Goal: Task Accomplishment & Management: Manage account settings

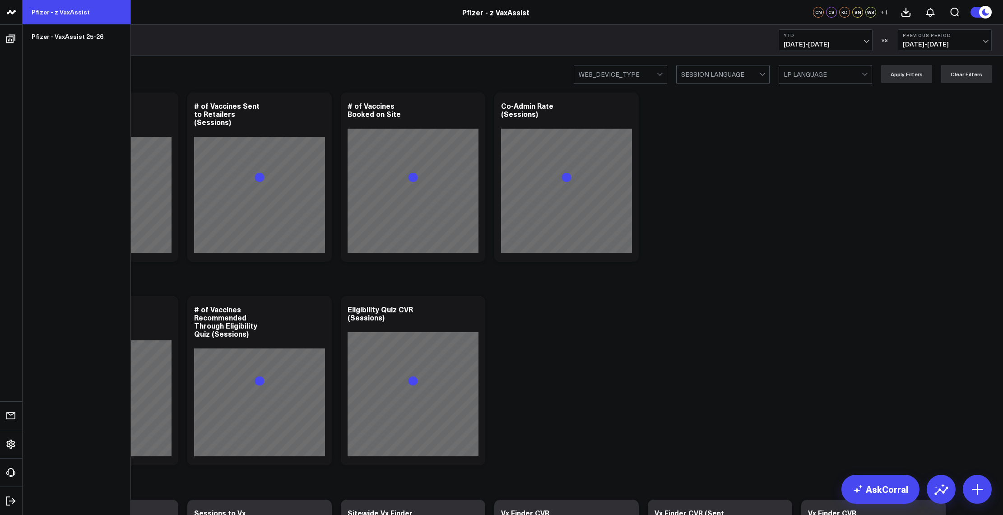
click at [60, 16] on link "Pfizer - z VaxAssist" at bounding box center [77, 12] width 108 height 24
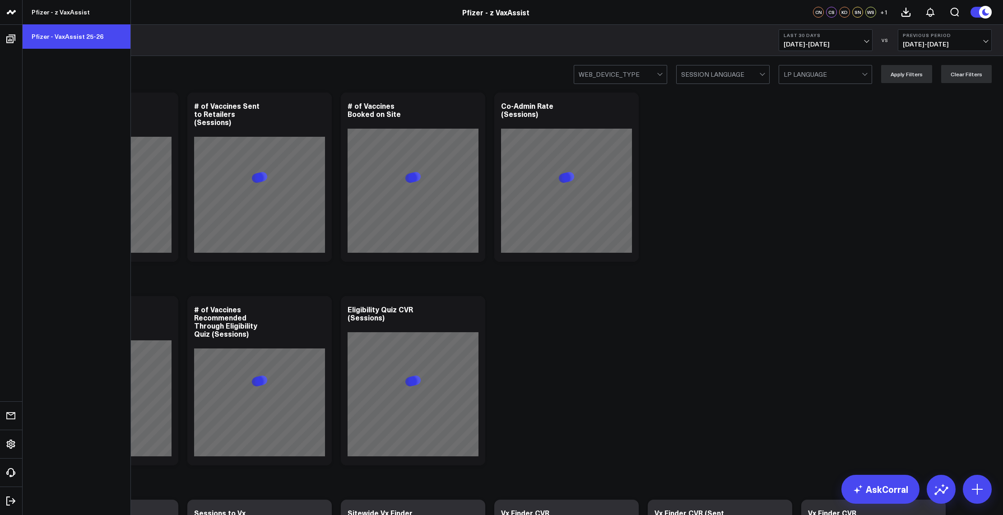
click at [51, 36] on link "Pfizer - VaxAssist 25-26" at bounding box center [77, 36] width 108 height 24
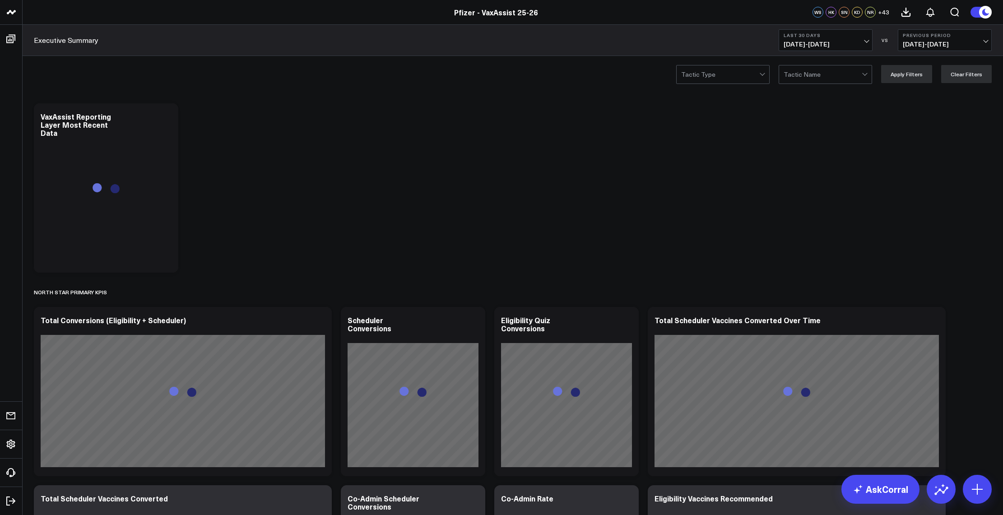
click at [844, 40] on button "Last 30 Days [DATE] - [DATE]" at bounding box center [826, 40] width 94 height 22
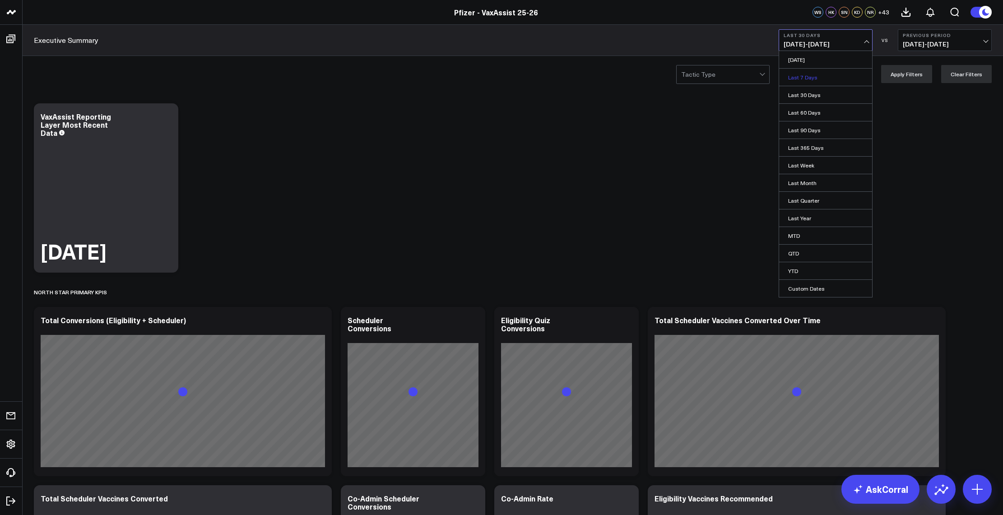
click at [822, 75] on link "Last 7 Days" at bounding box center [825, 77] width 93 height 17
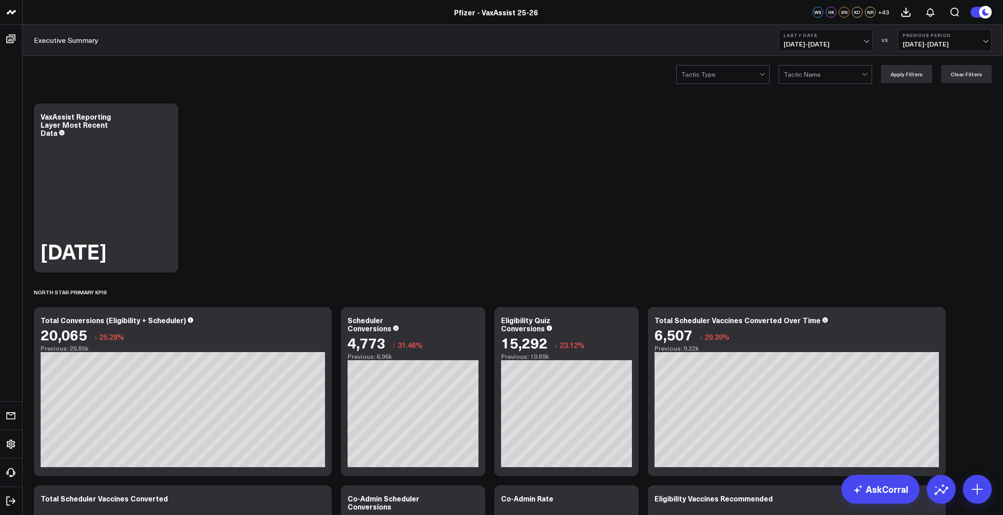
click at [806, 42] on span "[DATE] - [DATE]" at bounding box center [826, 44] width 84 height 7
click at [809, 285] on link "Custom Dates" at bounding box center [825, 288] width 93 height 17
select select "8"
select select "2025"
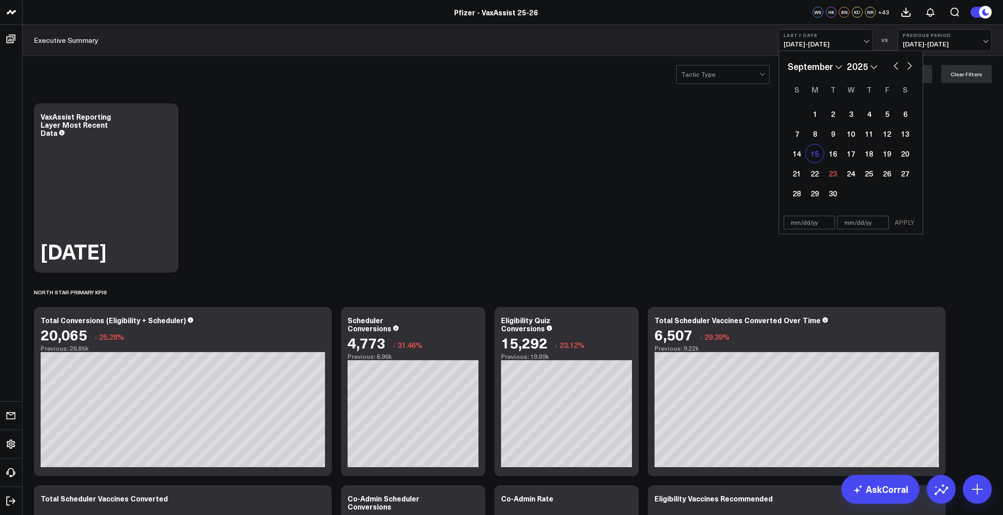
click at [820, 158] on div "15" at bounding box center [815, 153] width 18 height 18
type input "[DATE]"
select select "8"
select select "2025"
click at [793, 174] on div "21" at bounding box center [797, 173] width 18 height 18
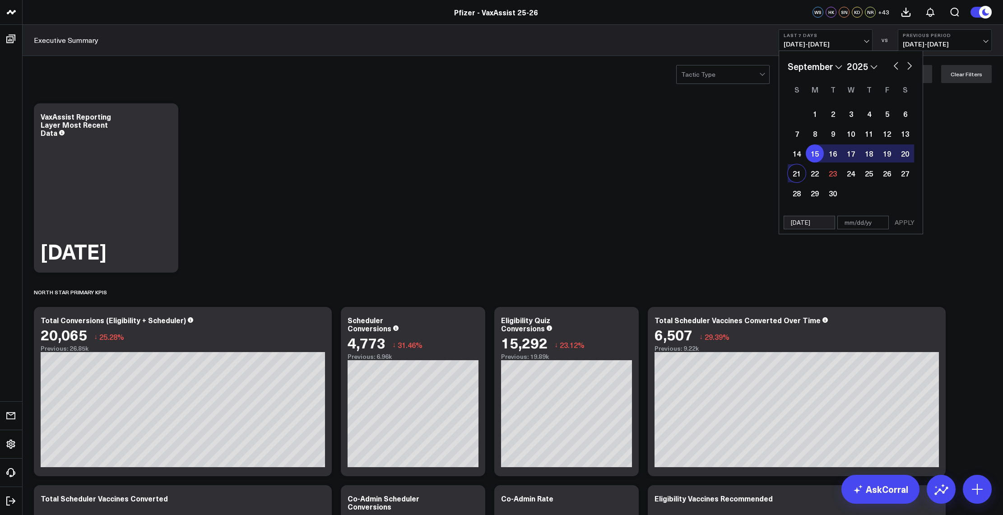
type input "[DATE]"
select select "8"
select select "2025"
click at [896, 220] on button "APPLY" at bounding box center [904, 223] width 27 height 14
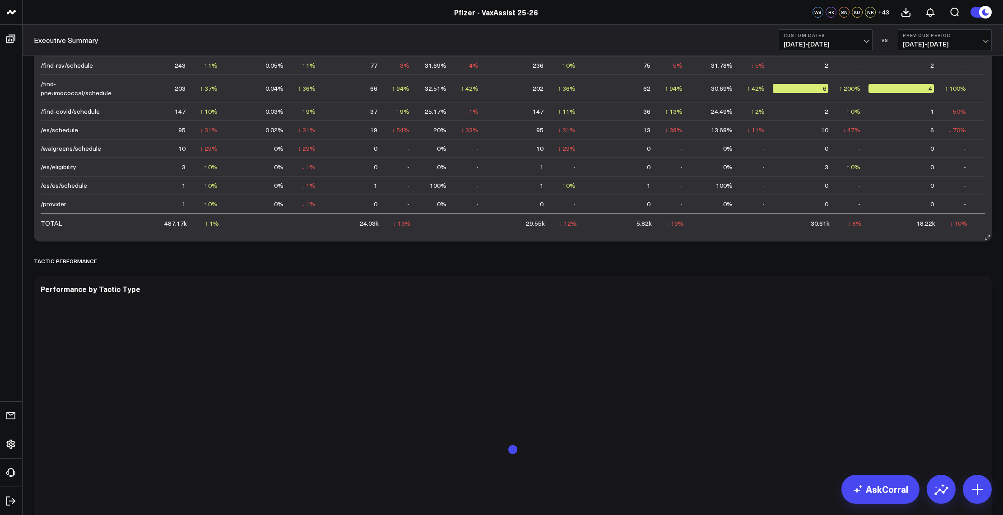
scroll to position [1535, 0]
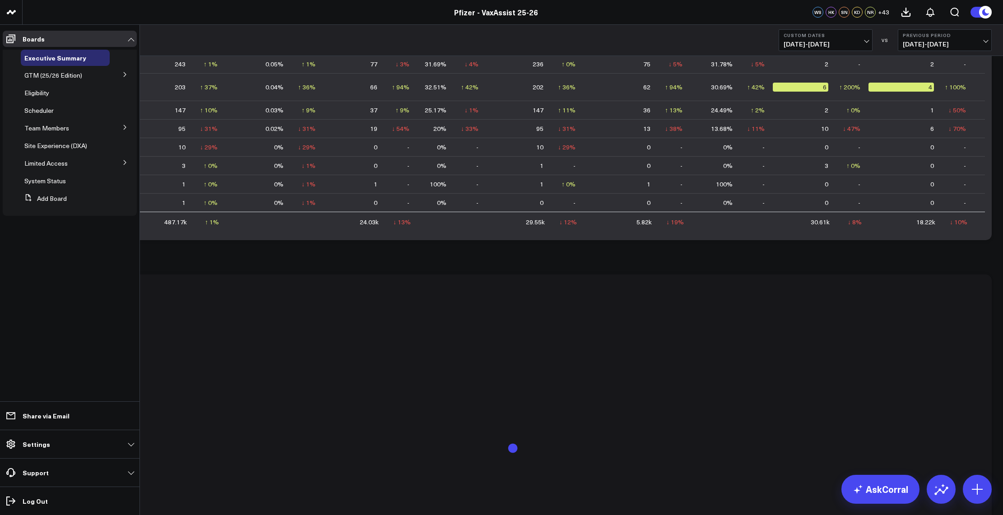
click at [128, 129] on button at bounding box center [124, 127] width 23 height 14
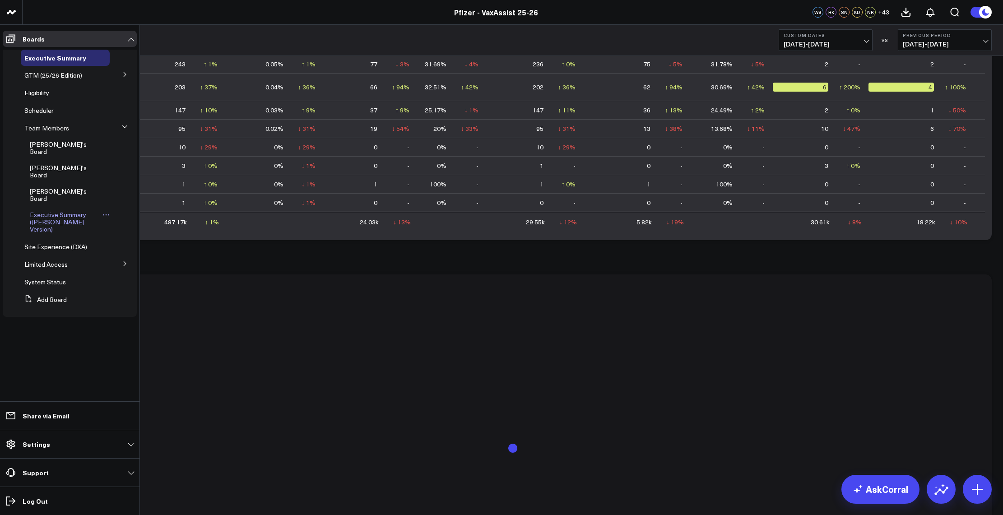
click at [57, 210] on span "Executive Summary ([PERSON_NAME] Version)" at bounding box center [58, 221] width 56 height 23
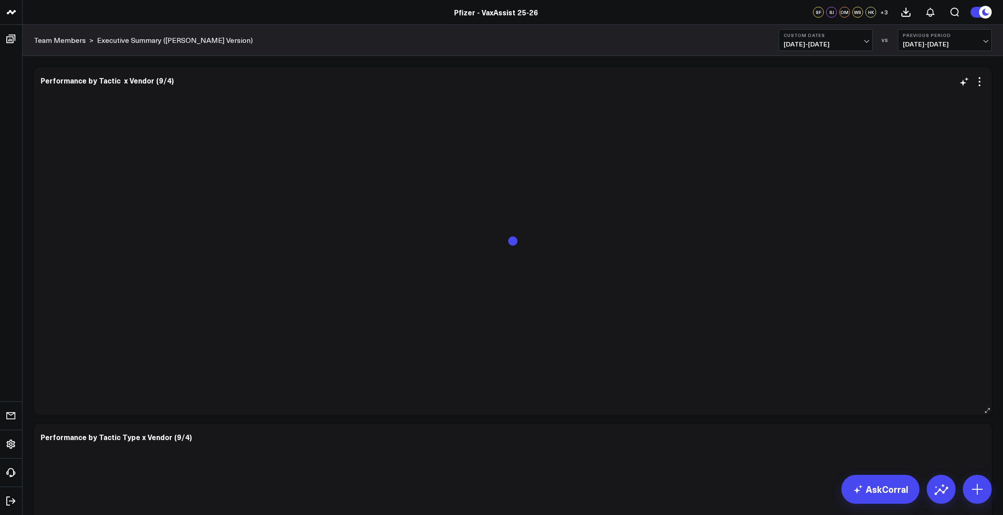
scroll to position [1371, 0]
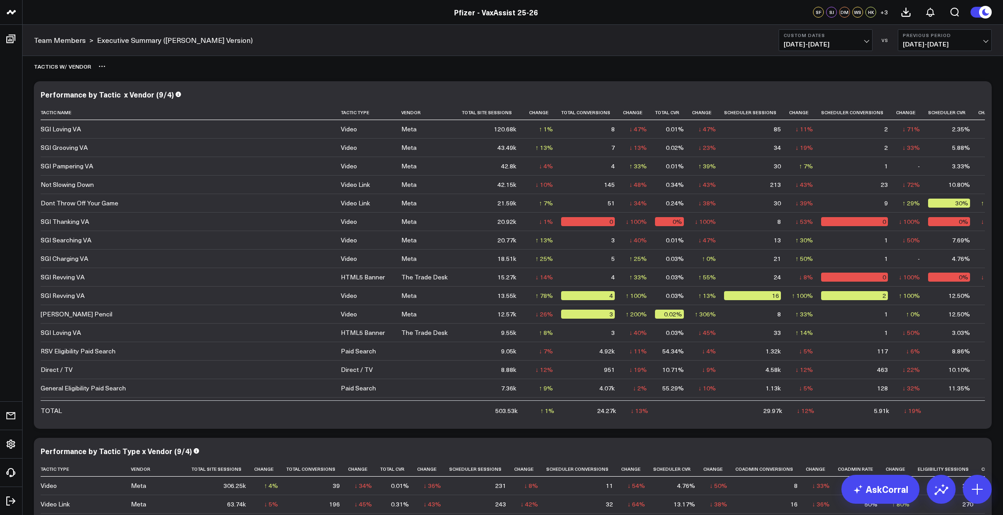
click at [277, 65] on div "Tactics w/ VENDOR" at bounding box center [513, 66] width 958 height 21
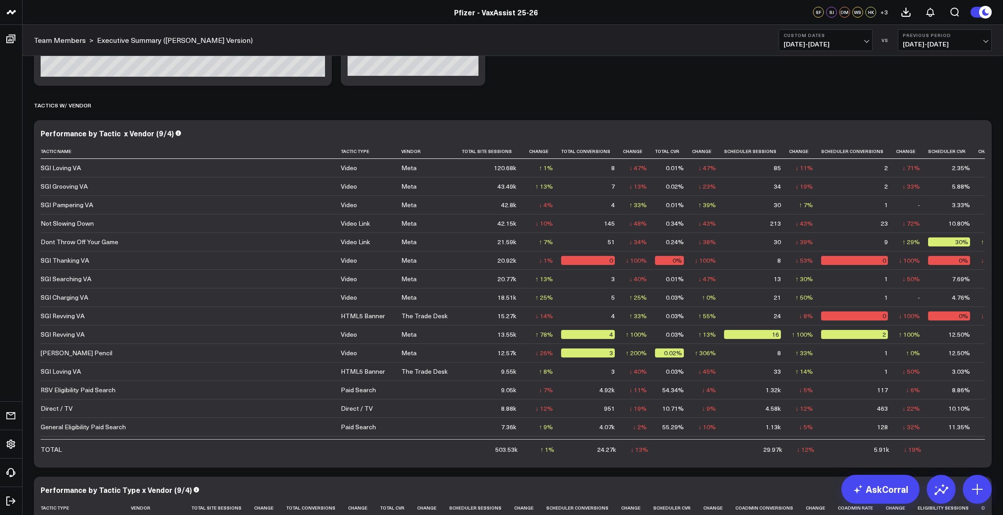
scroll to position [1326, 0]
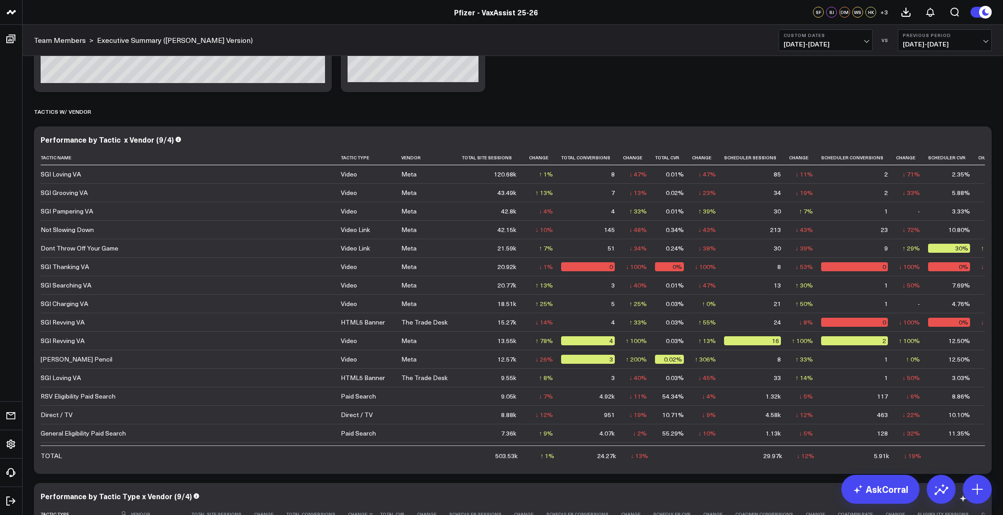
drag, startPoint x: 148, startPoint y: 115, endPoint x: 322, endPoint y: 508, distance: 429.6
click at [148, 115] on div "Tactics w/ VENDOR" at bounding box center [513, 111] width 958 height 21
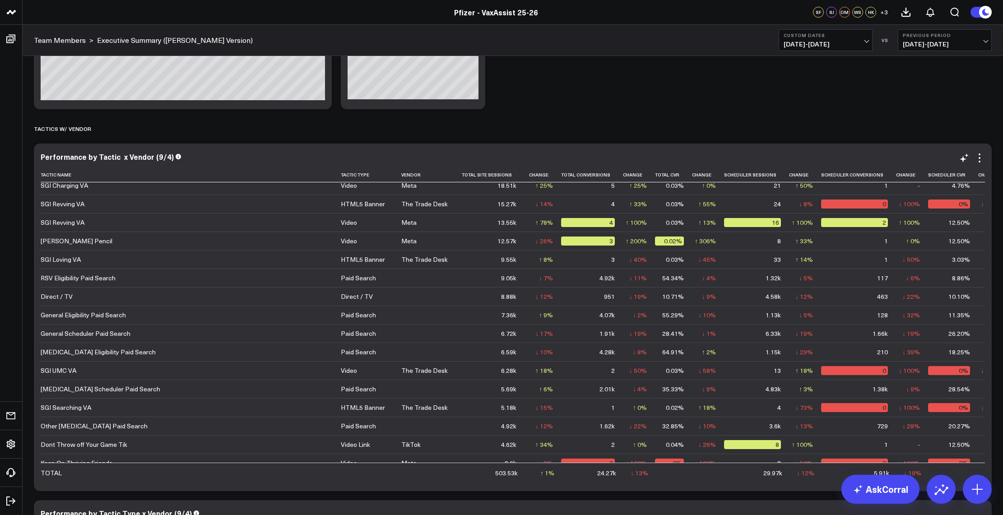
scroll to position [0, 0]
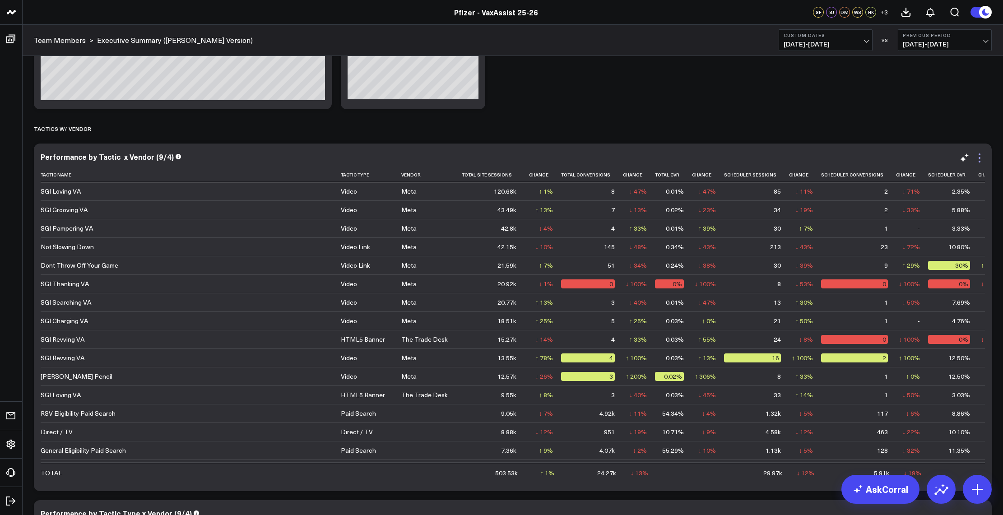
click at [979, 161] on icon at bounding box center [979, 158] width 11 height 11
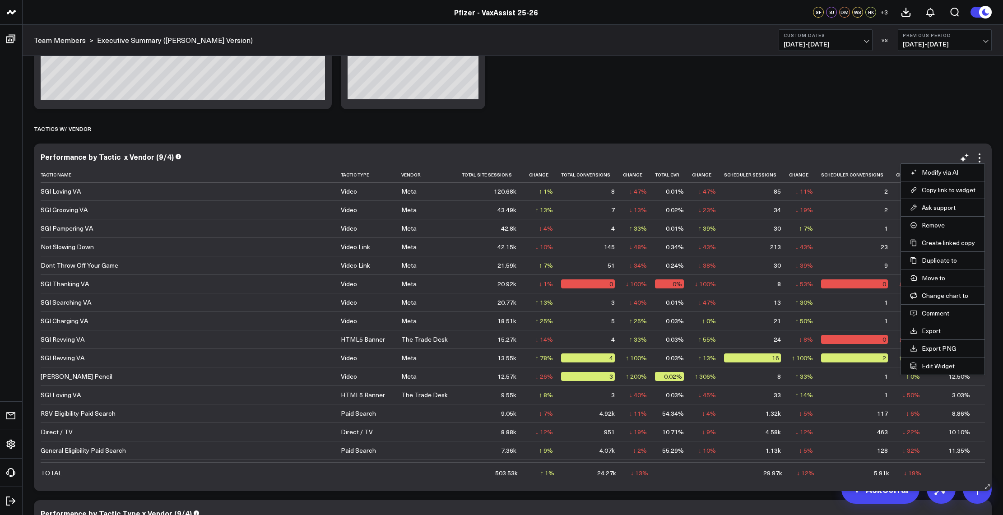
click at [935, 330] on link "Export" at bounding box center [942, 331] width 65 height 8
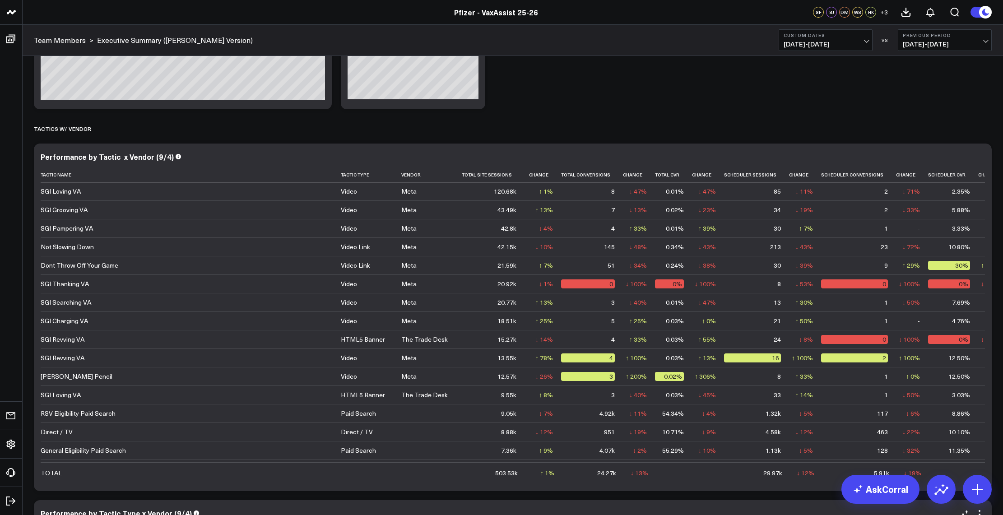
click at [275, 514] on div "Performance by Tactic Type x Vendor (9/4)" at bounding box center [513, 513] width 944 height 8
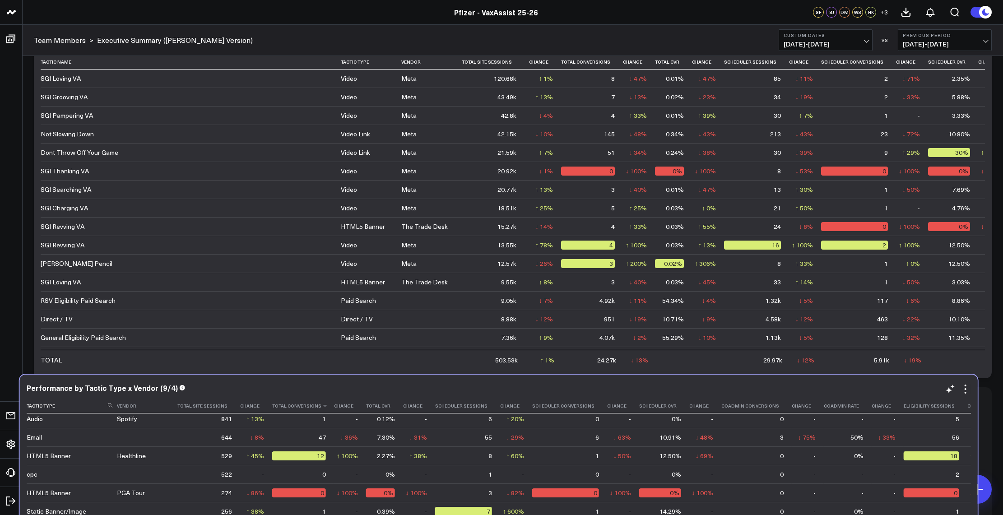
scroll to position [1459, 0]
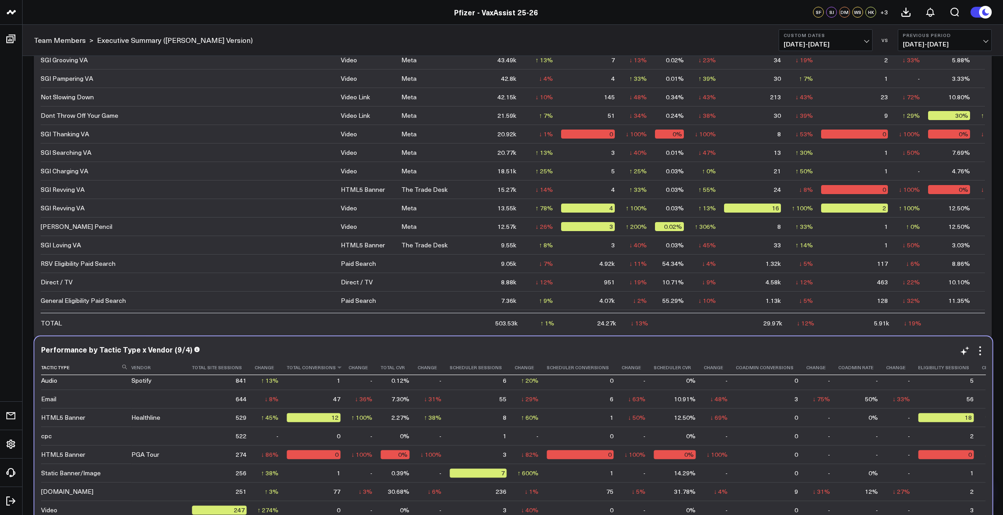
drag, startPoint x: 509, startPoint y: 439, endPoint x: 281, endPoint y: 371, distance: 237.8
click at [281, 371] on div "Performance by Tactic Type x Vendor (9/4) Tactic Type Vendor Total Site Session…" at bounding box center [513, 510] width 944 height 330
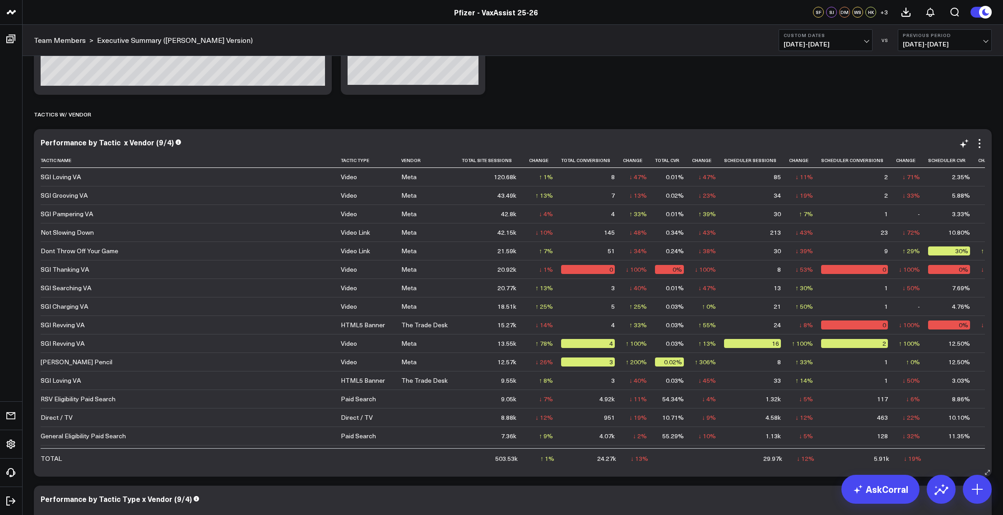
scroll to position [1053, 0]
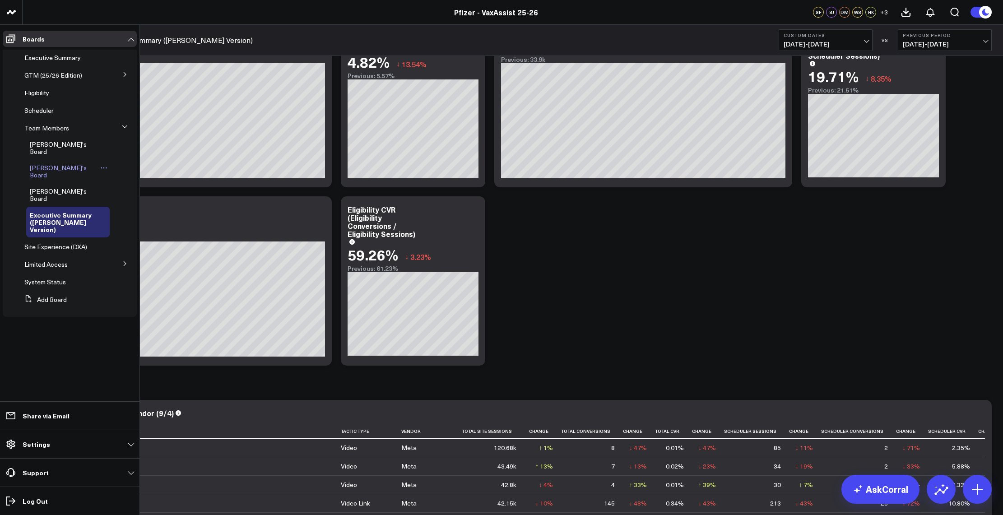
click at [100, 164] on icon at bounding box center [103, 167] width 7 height 7
click at [61, 163] on span "[PERSON_NAME]'s Board" at bounding box center [58, 171] width 57 height 16
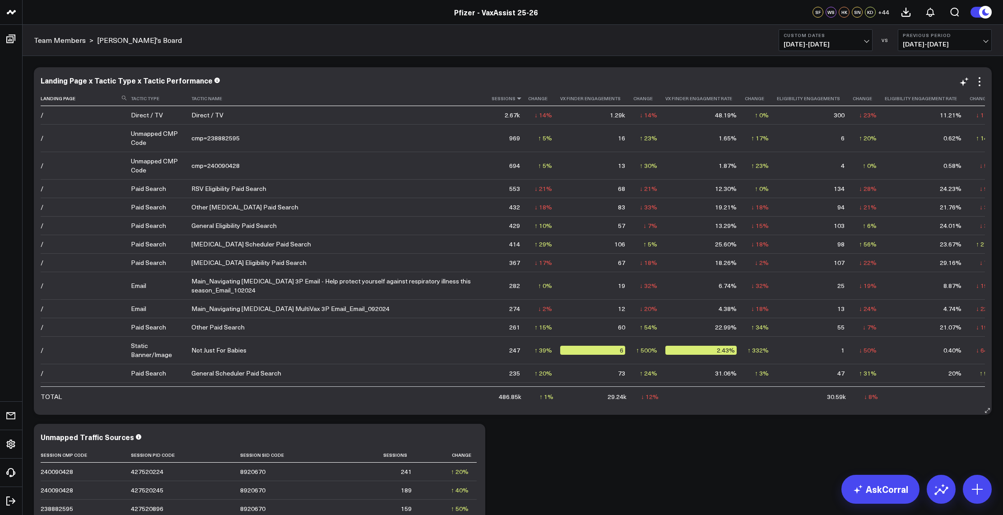
click at [515, 100] on icon at bounding box center [518, 98] width 7 height 5
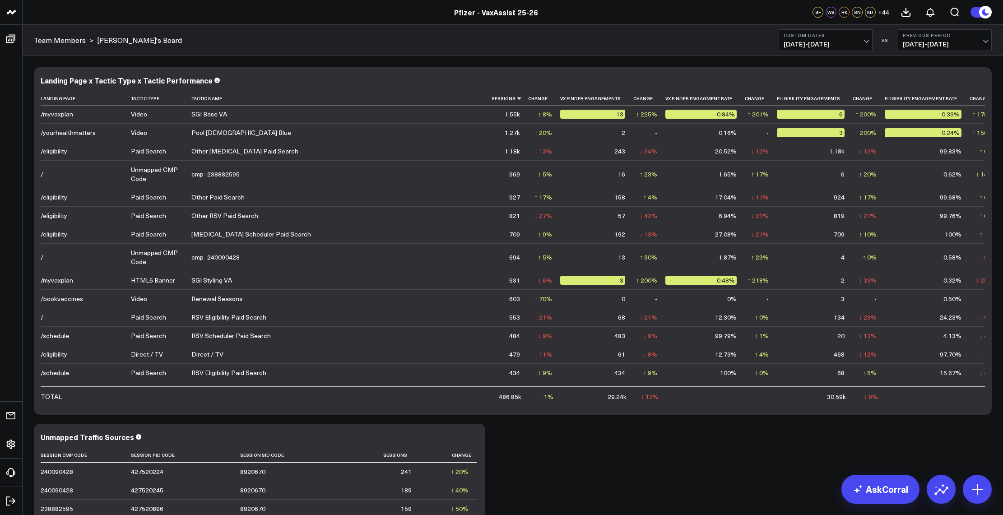
scroll to position [451, 0]
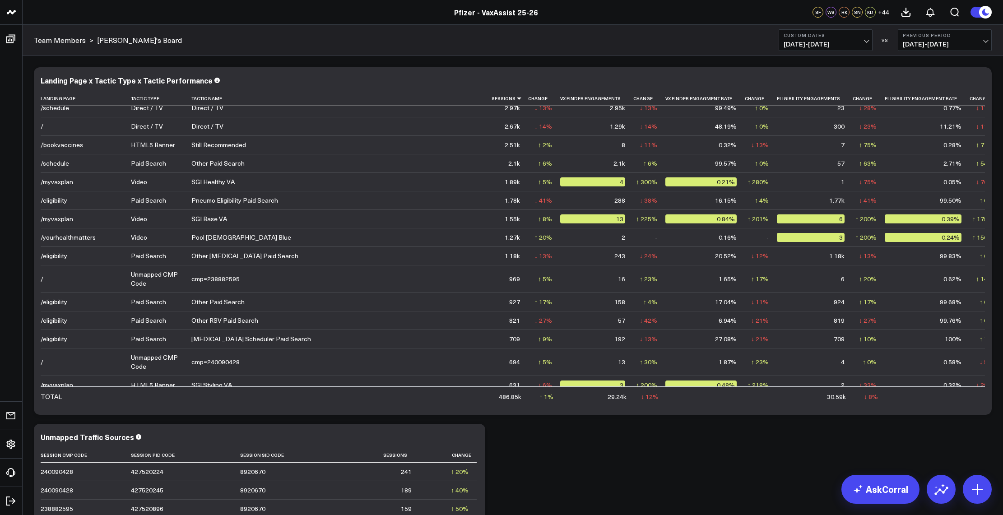
click at [211, 62] on div "Modify via AI Copy link to widget Ask support Remove Create linked copy Executi…" at bounding box center [513, 443] width 980 height 774
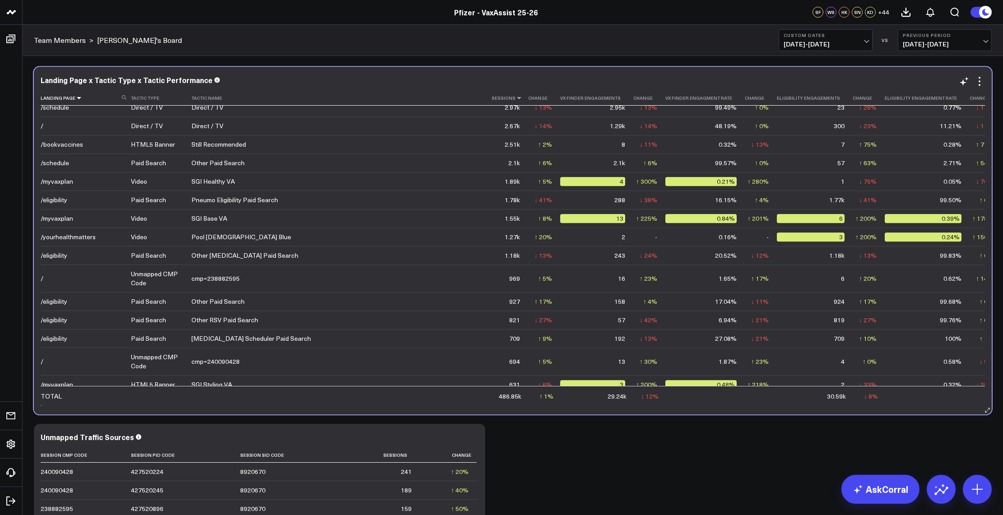
click at [79, 100] on icon at bounding box center [78, 97] width 7 height 5
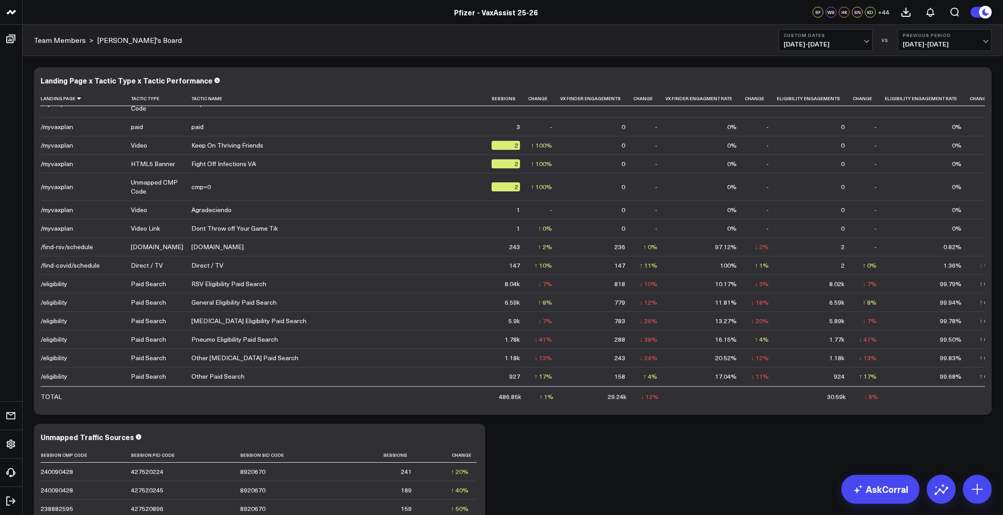
scroll to position [2602, 0]
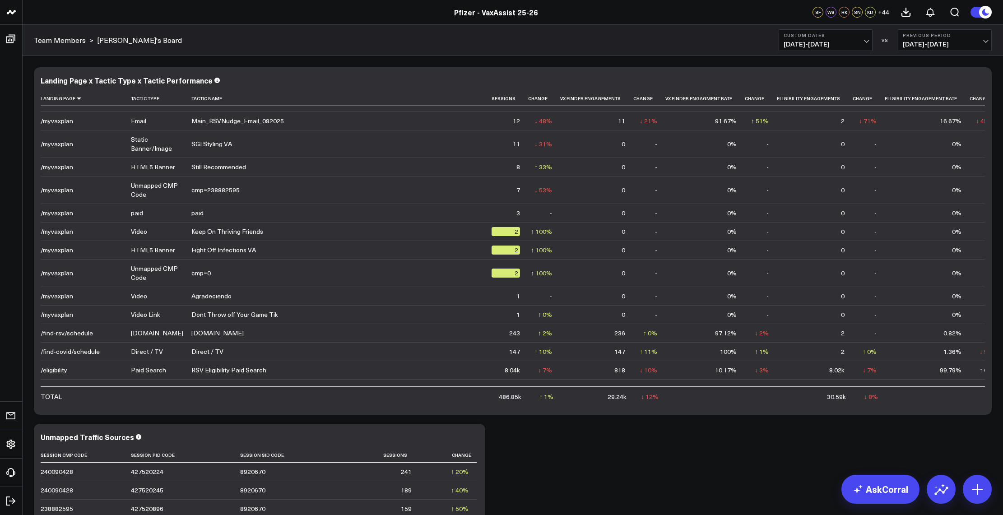
click at [107, 41] on link "[PERSON_NAME]'s Board" at bounding box center [139, 40] width 85 height 10
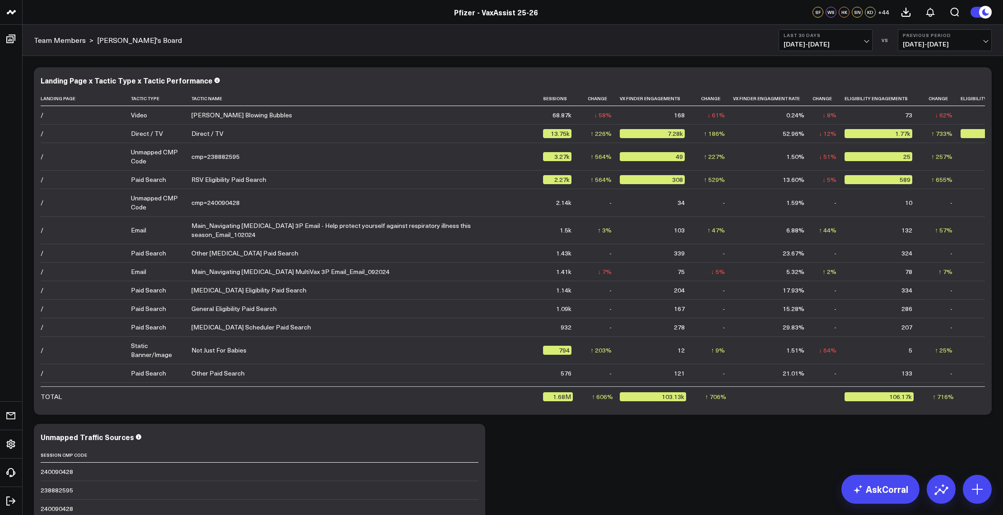
click at [161, 14] on div "Pfizer - VaxAssist 25-26" at bounding box center [496, 12] width 992 height 10
click at [250, 25] on div "Team Members > Hannah's Board Last 30 Days 08/24/25 - 09/22/25 VS Previous Peri…" at bounding box center [513, 40] width 980 height 31
